Goal: Task Accomplishment & Management: Manage account settings

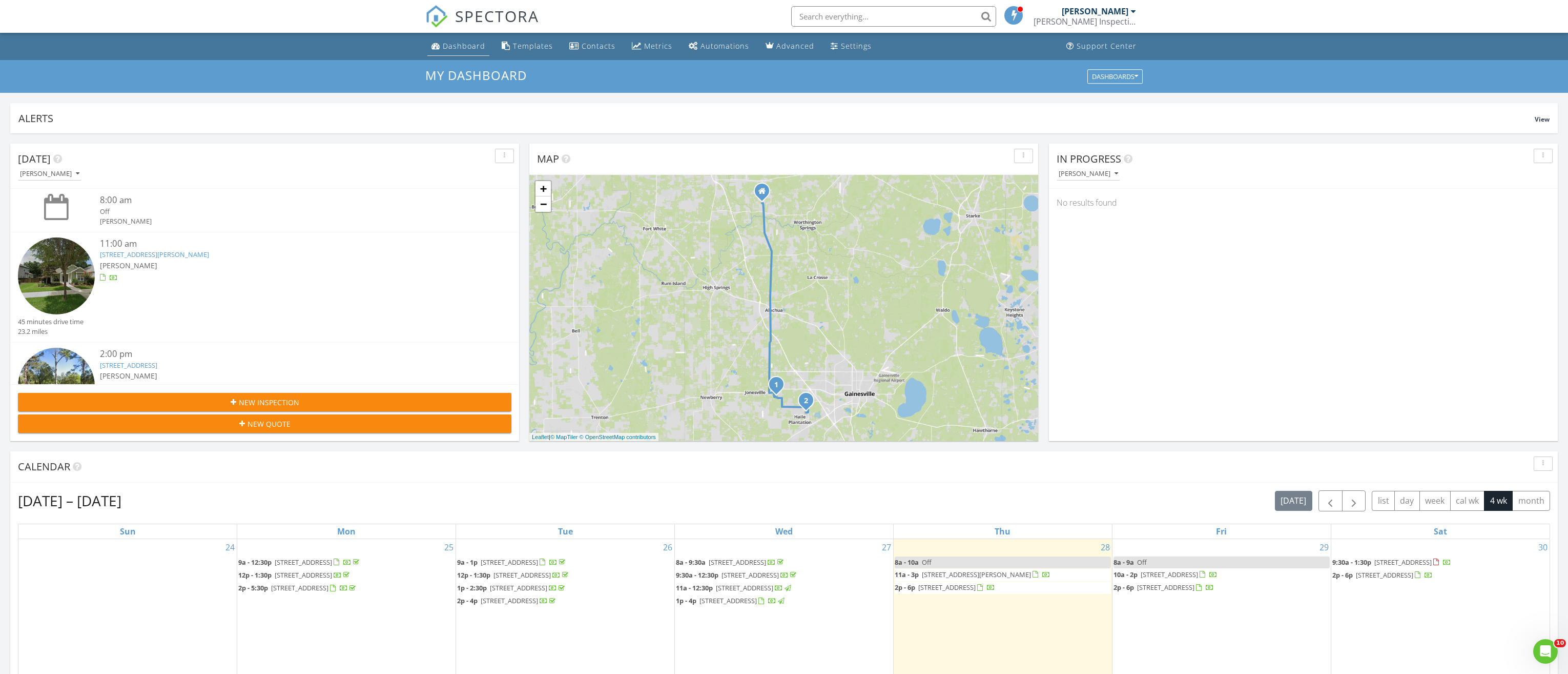
click at [464, 43] on div "Dashboard" at bounding box center [464, 46] width 43 height 10
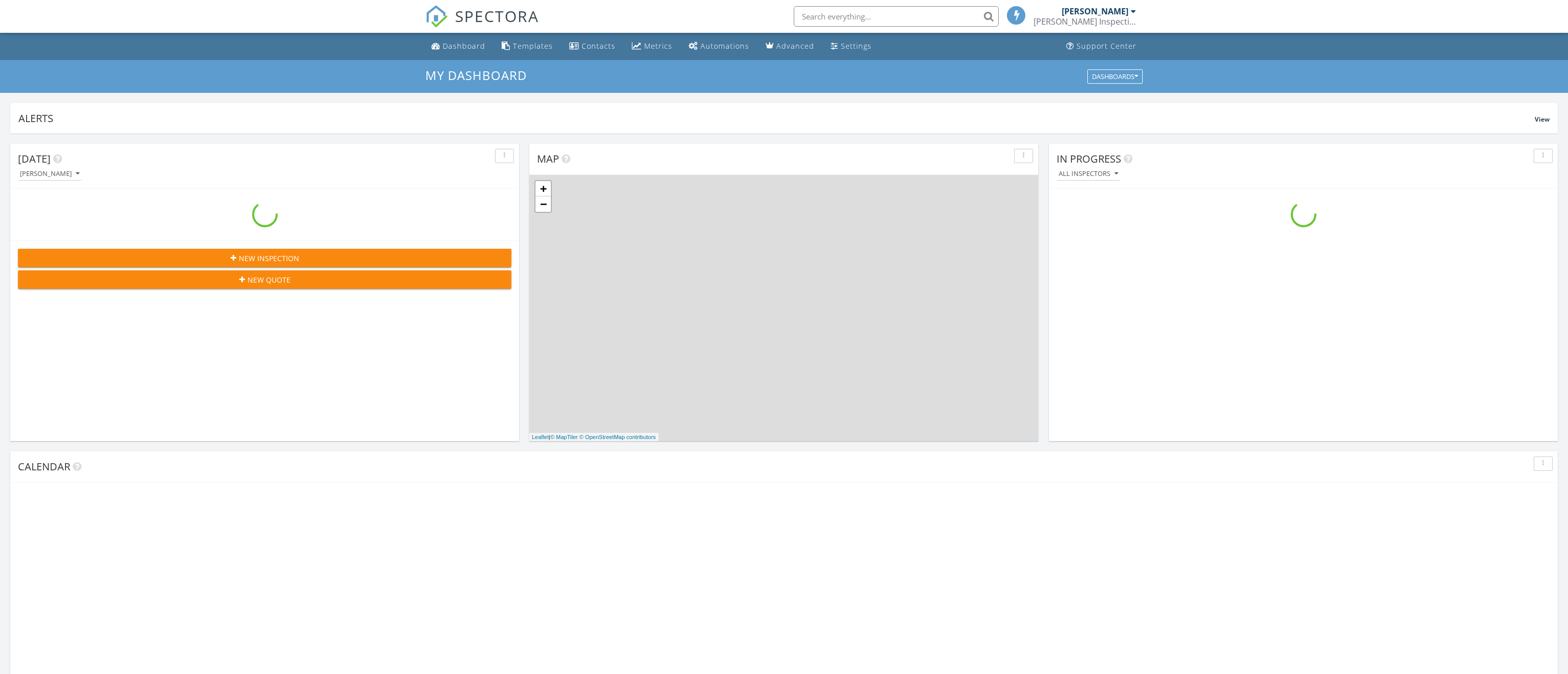
scroll to position [949, 1584]
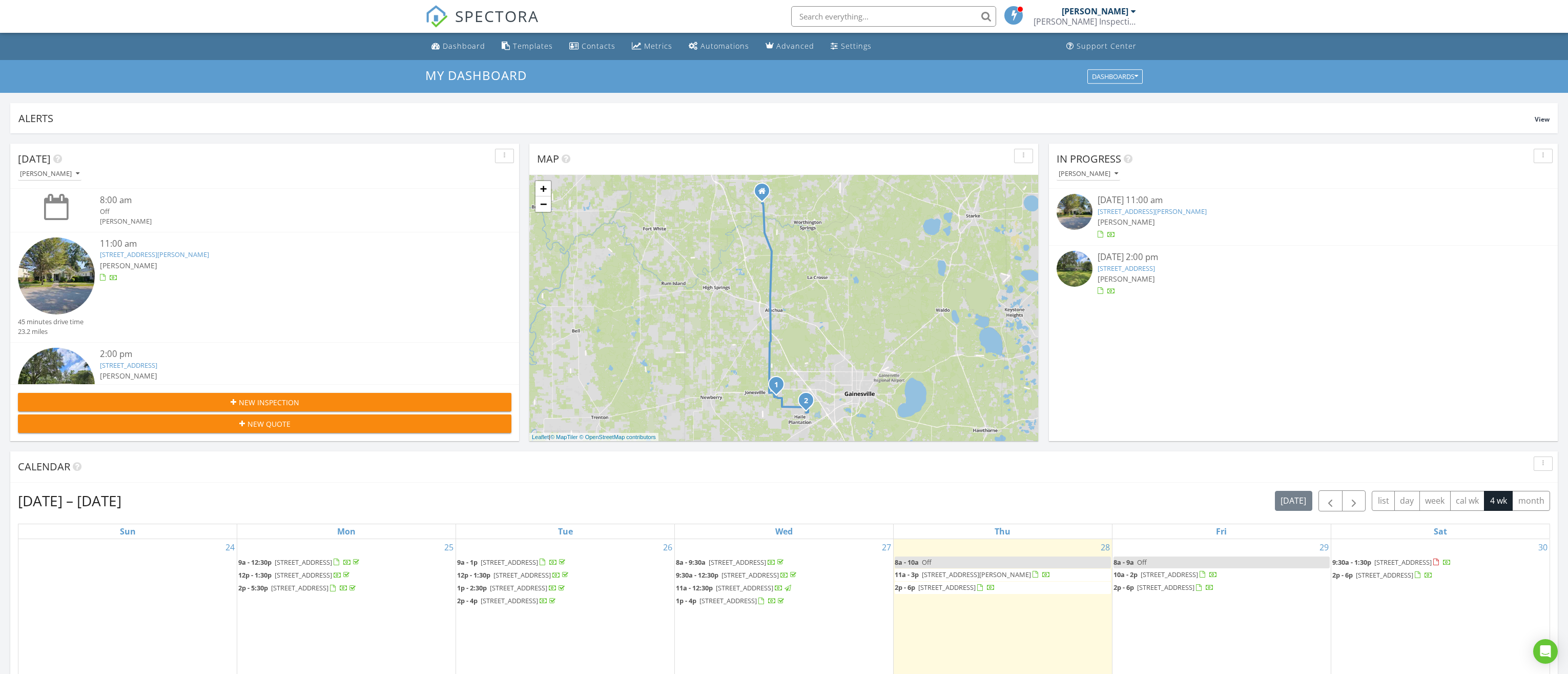
click at [1009, 574] on span "13252 SW 6th Ave, Newberry 32669" at bounding box center [976, 574] width 109 height 9
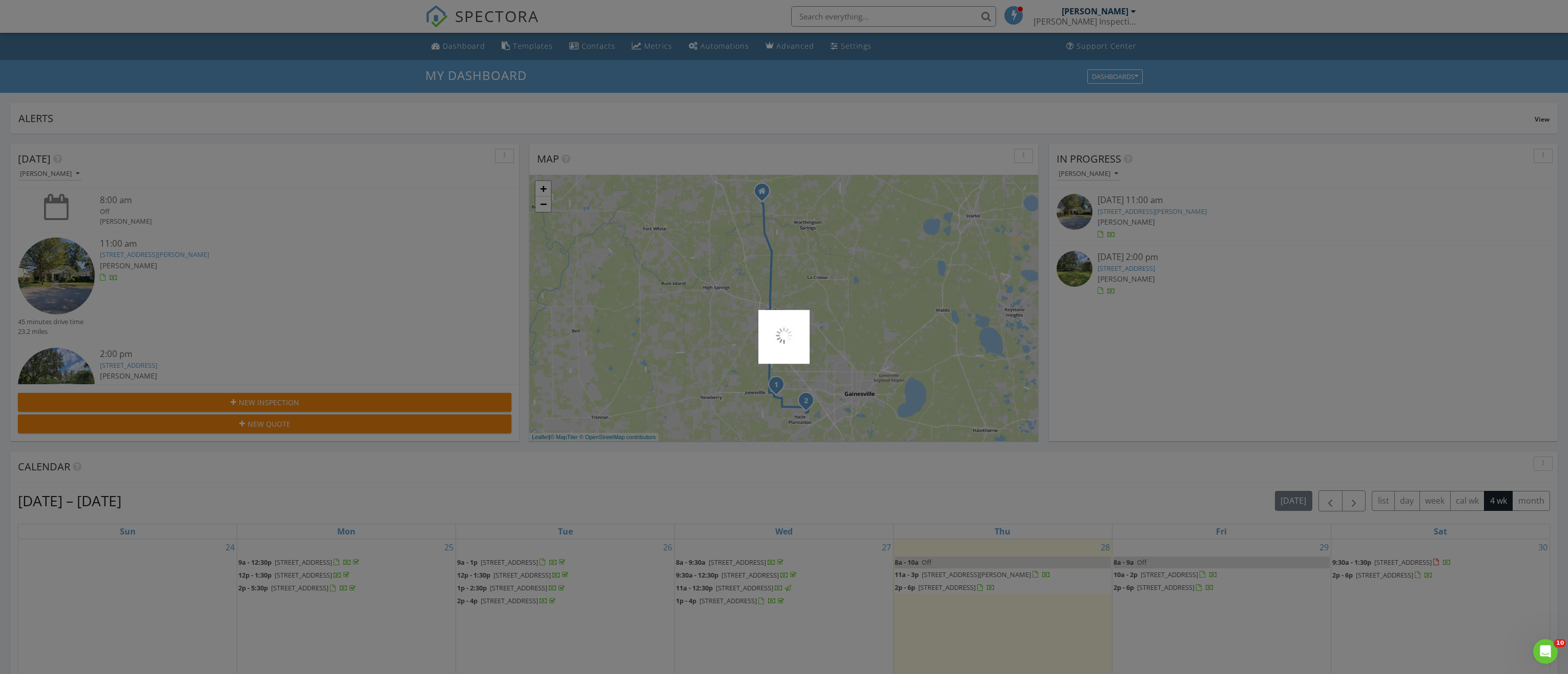
scroll to position [0, 0]
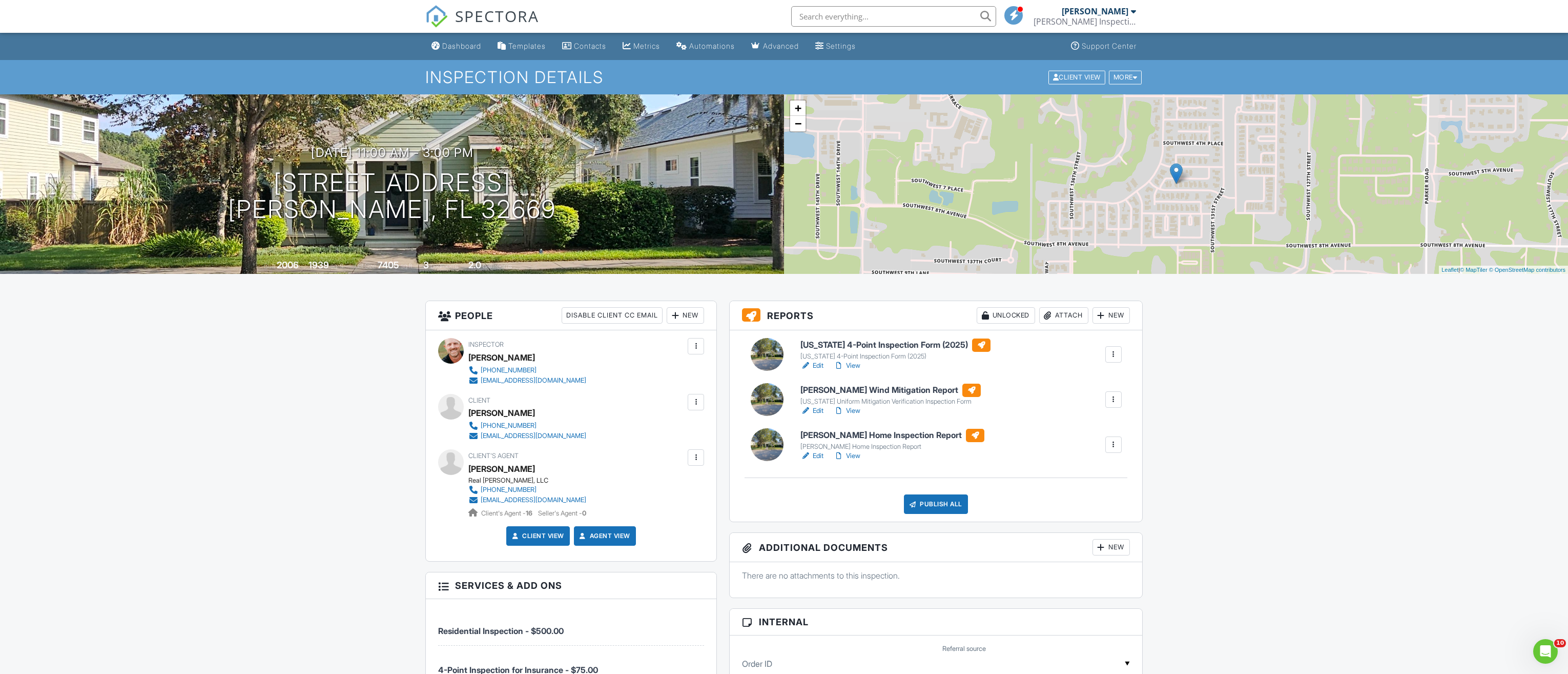
click at [817, 361] on link "Edit" at bounding box center [812, 365] width 23 height 10
click at [826, 415] on div "Edit View" at bounding box center [891, 411] width 180 height 10
click at [822, 411] on link "Edit" at bounding box center [812, 411] width 23 height 10
click at [821, 453] on link "Edit" at bounding box center [812, 455] width 23 height 10
click at [858, 457] on link "View" at bounding box center [847, 455] width 27 height 10
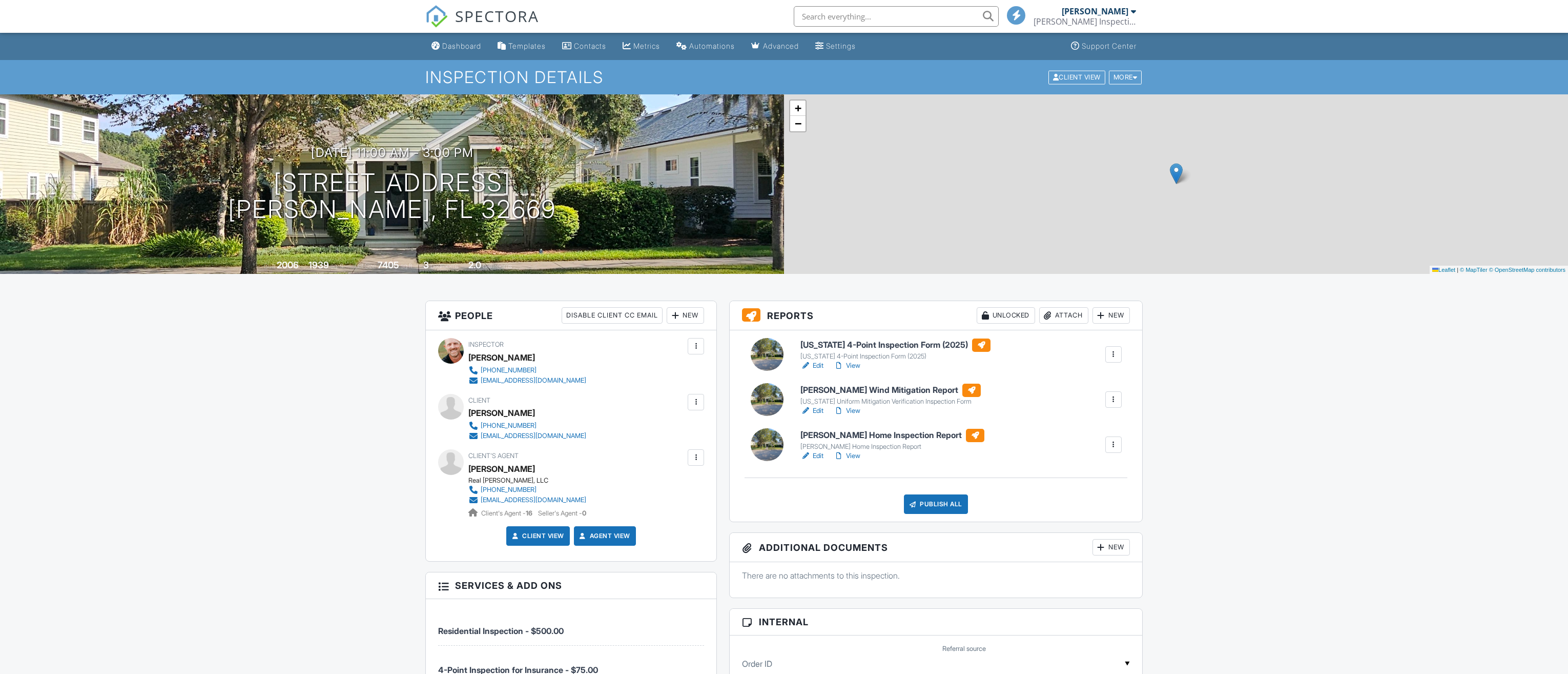
click at [940, 504] on div "Publish All" at bounding box center [936, 504] width 64 height 20
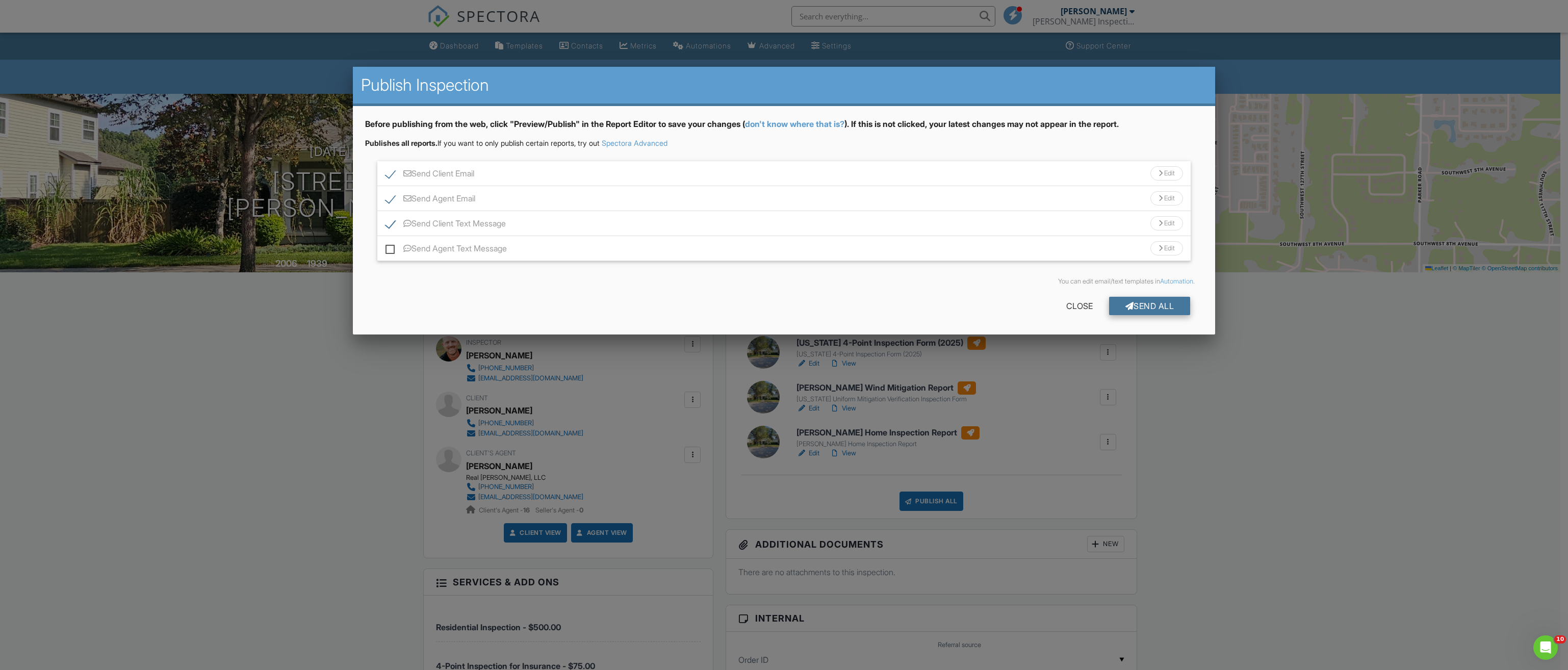
click at [1152, 304] on div "Send All" at bounding box center [1150, 306] width 82 height 18
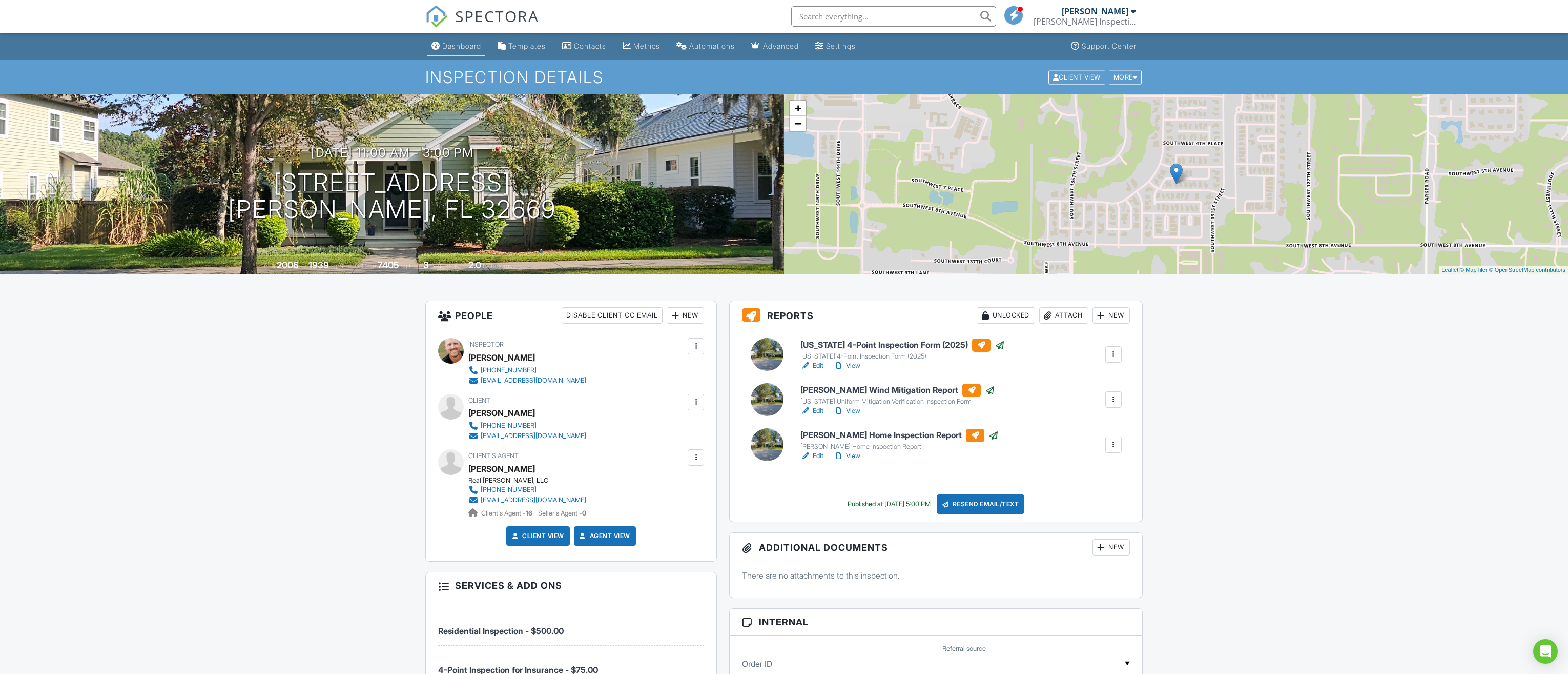
click at [463, 43] on div "Dashboard" at bounding box center [462, 46] width 39 height 9
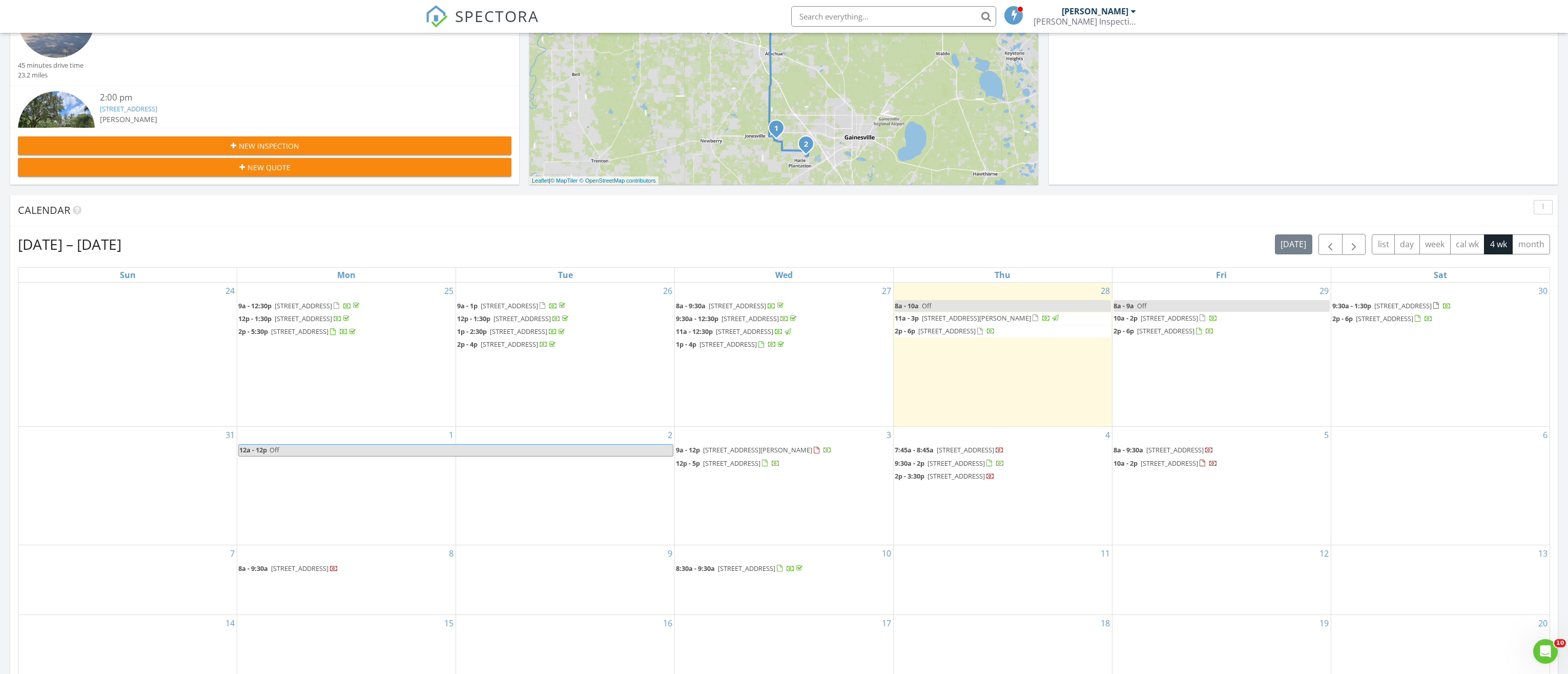
click at [964, 334] on span "[STREET_ADDRESS]" at bounding box center [947, 331] width 58 height 9
